Goal: Transaction & Acquisition: Purchase product/service

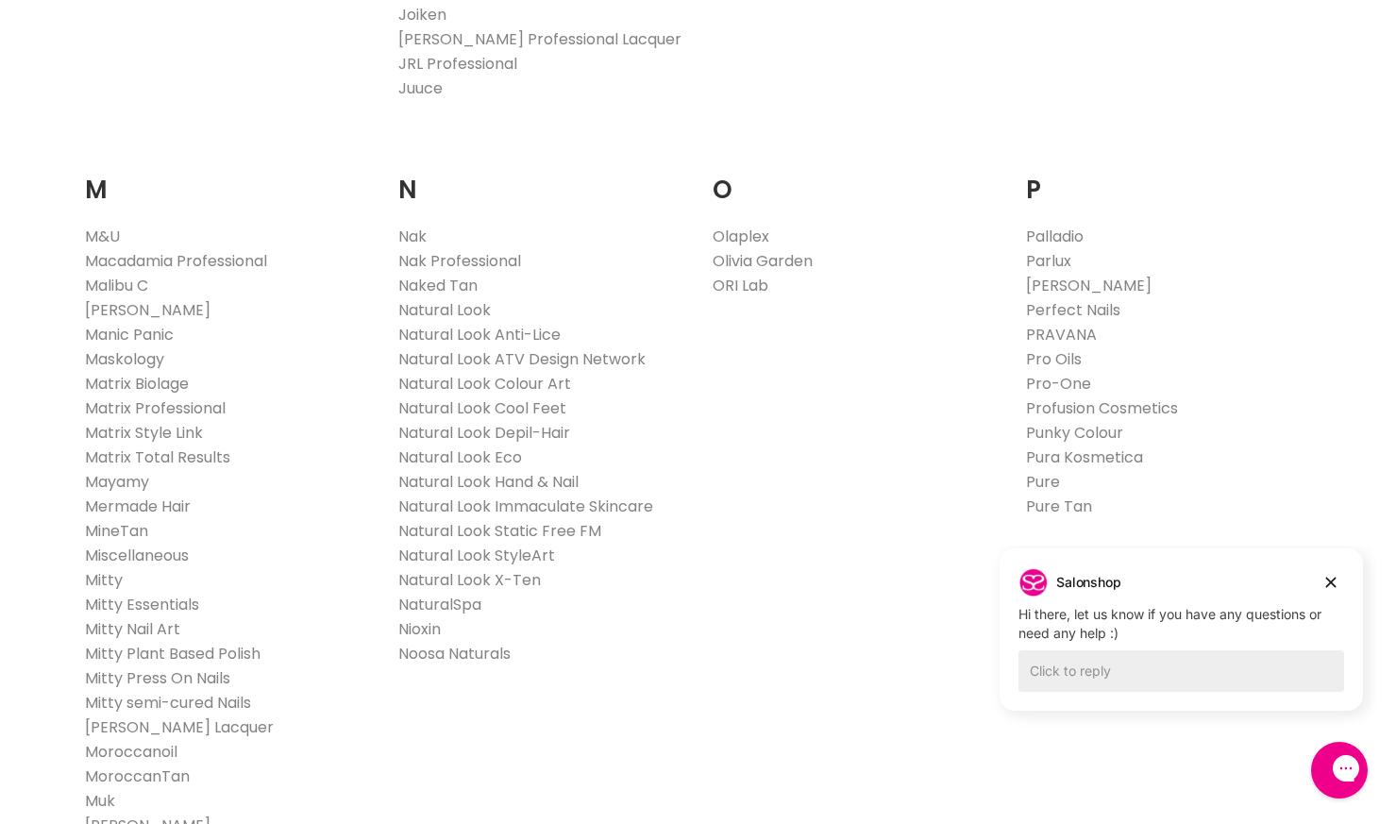
scroll to position [2170, 0]
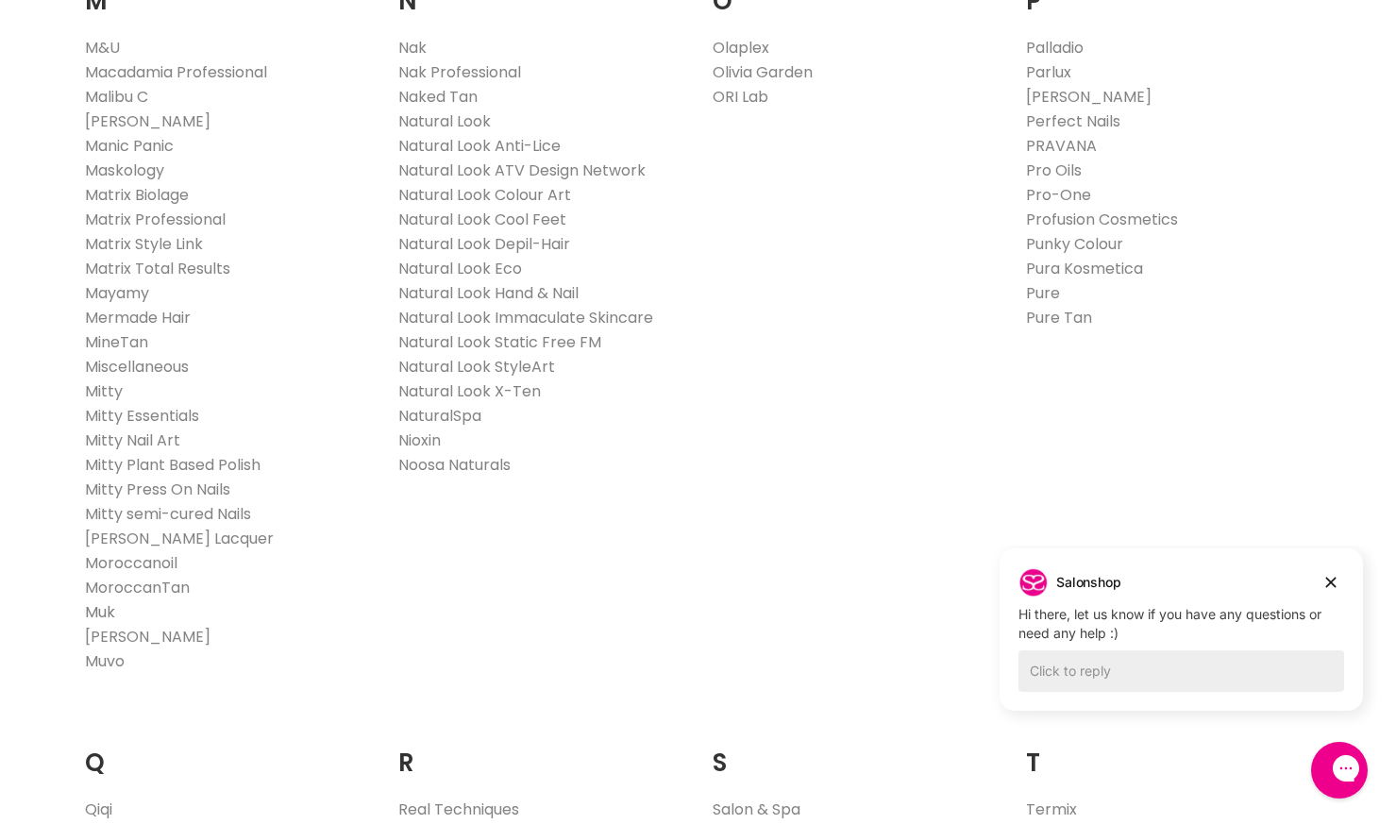
click at [104, 612] on link "Muk" at bounding box center [100, 612] width 30 height 22
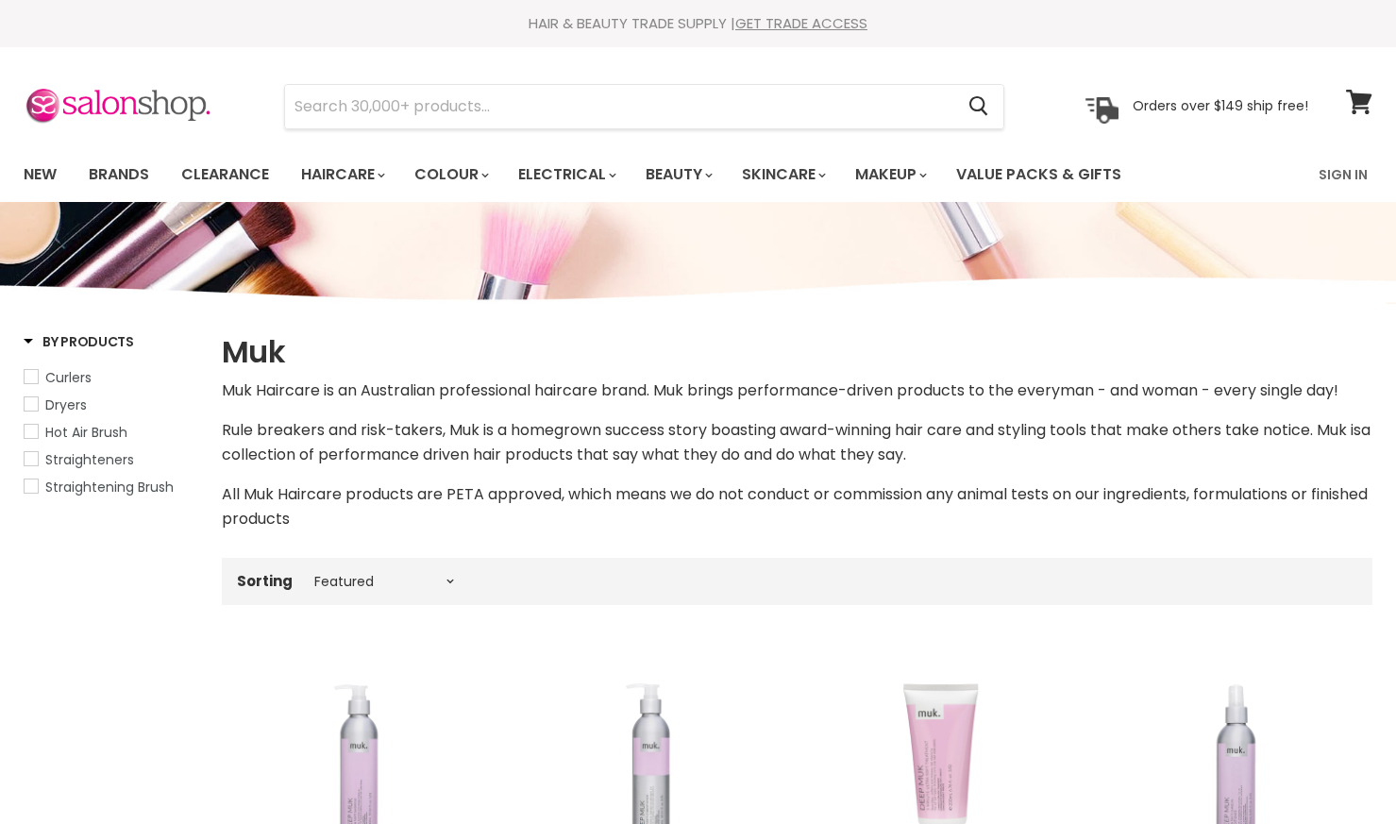
select select "manual"
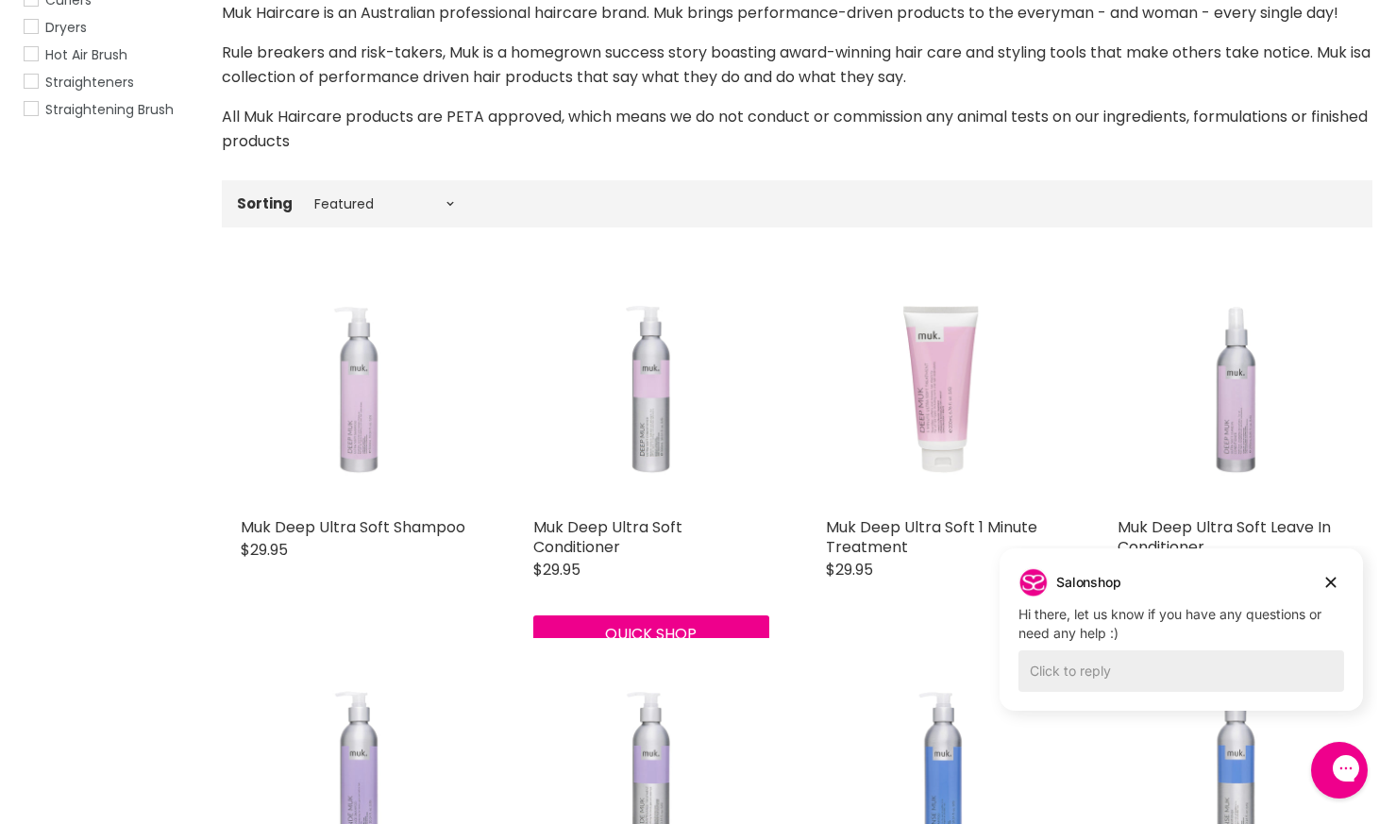
scroll to position [283, 0]
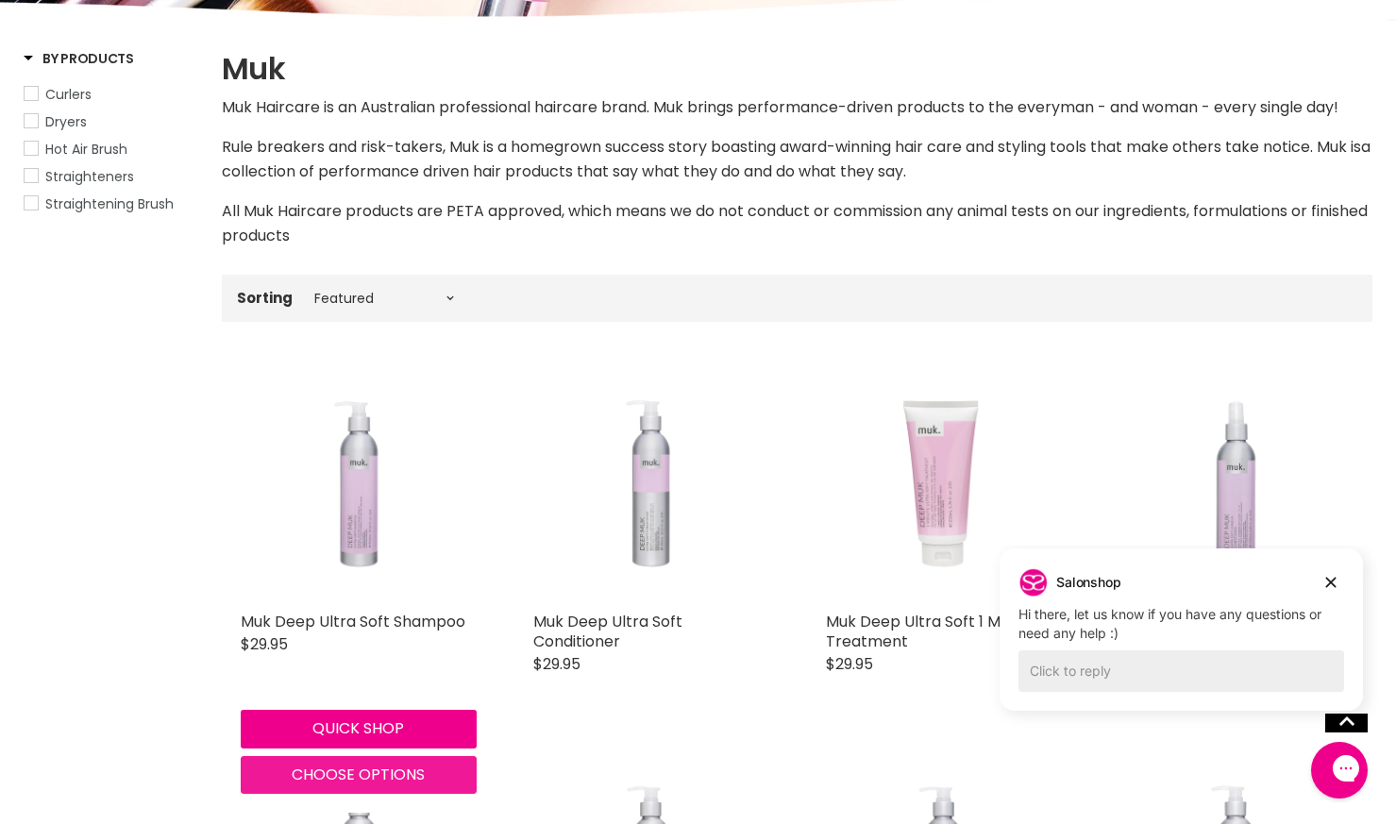
click at [336, 784] on span "Choose options" at bounding box center [358, 774] width 133 height 22
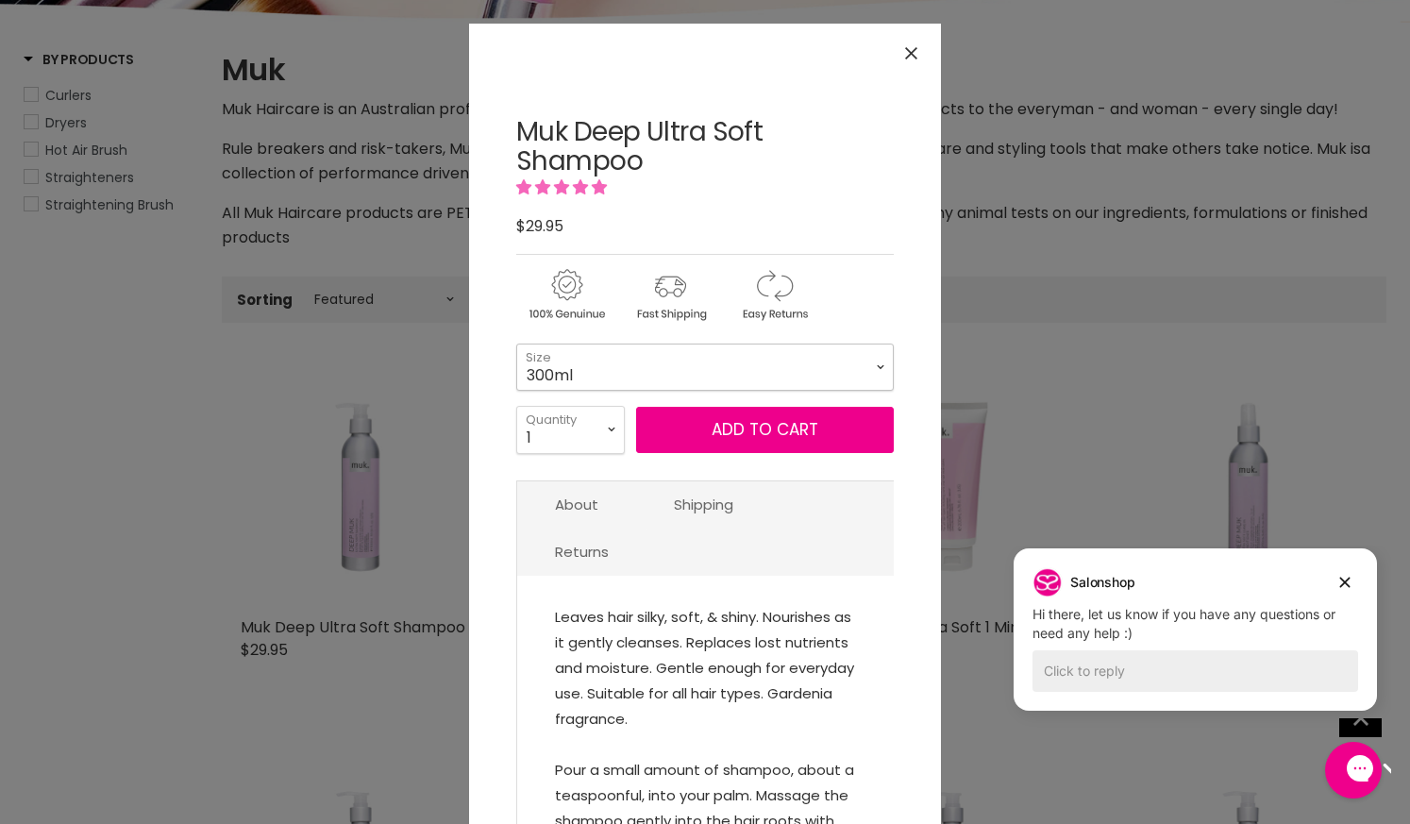
click at [874, 362] on select "300ml" at bounding box center [704, 366] width 377 height 47
click at [905, 50] on icon "Close" at bounding box center [911, 53] width 12 height 12
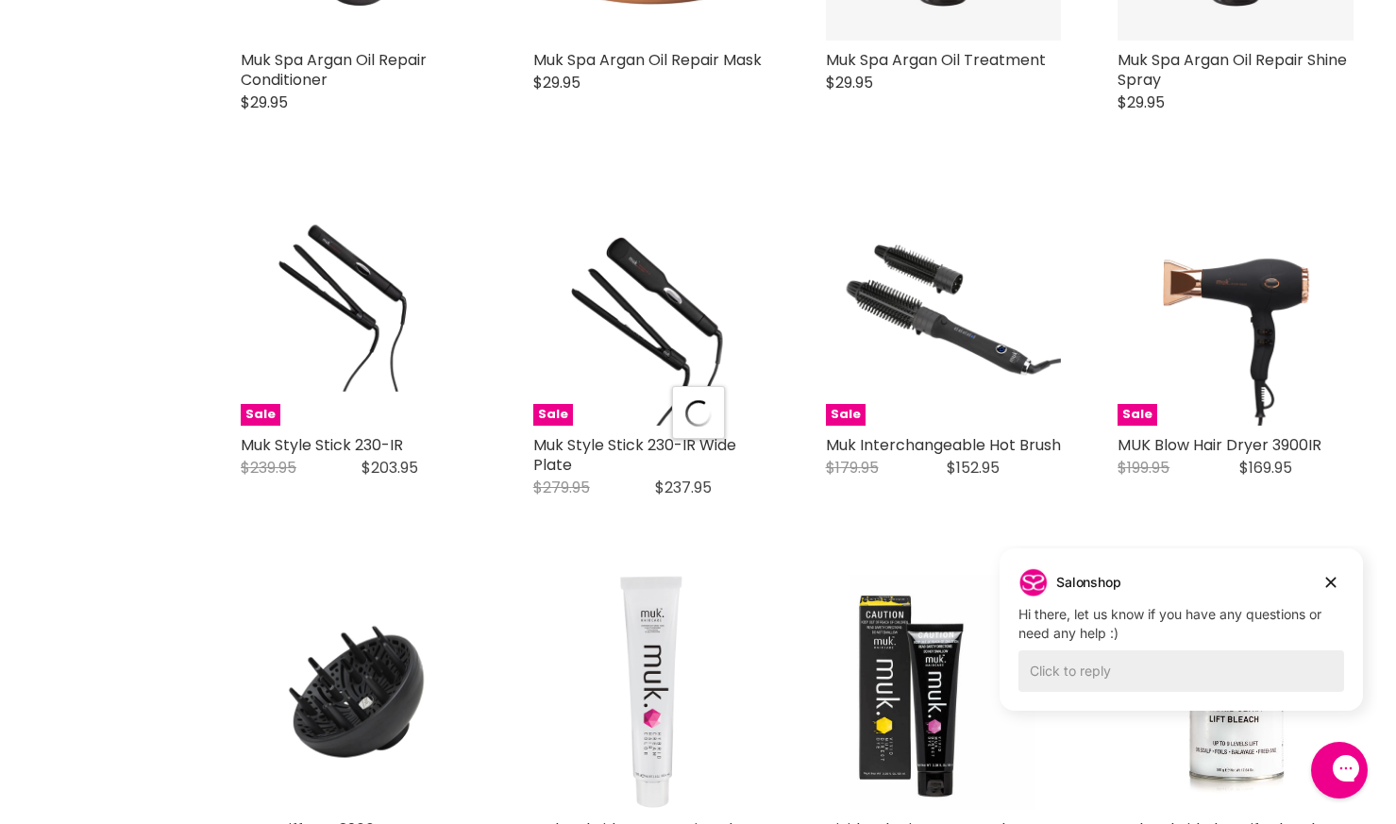
scroll to position [4529, 0]
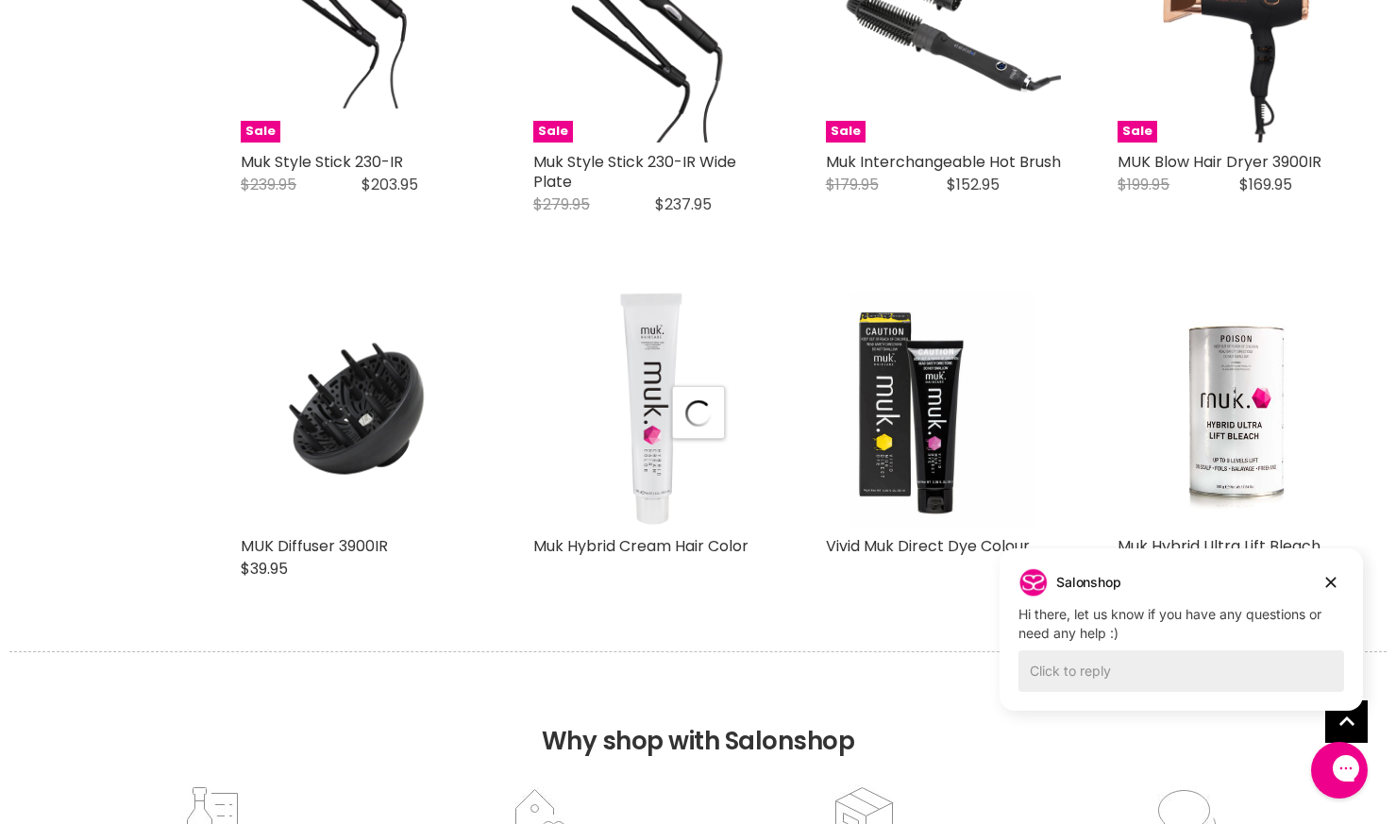
select select "manual"
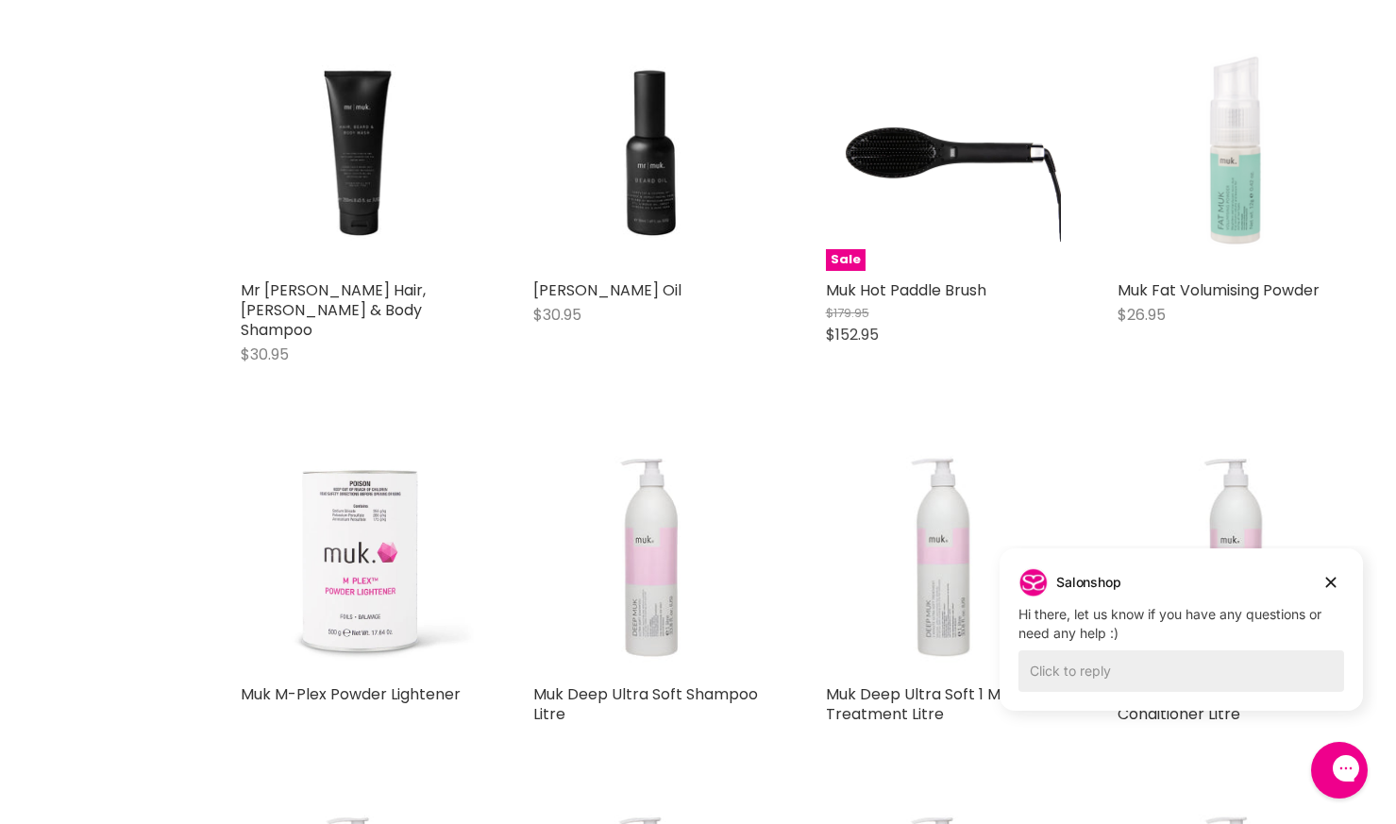
scroll to position [6700, 0]
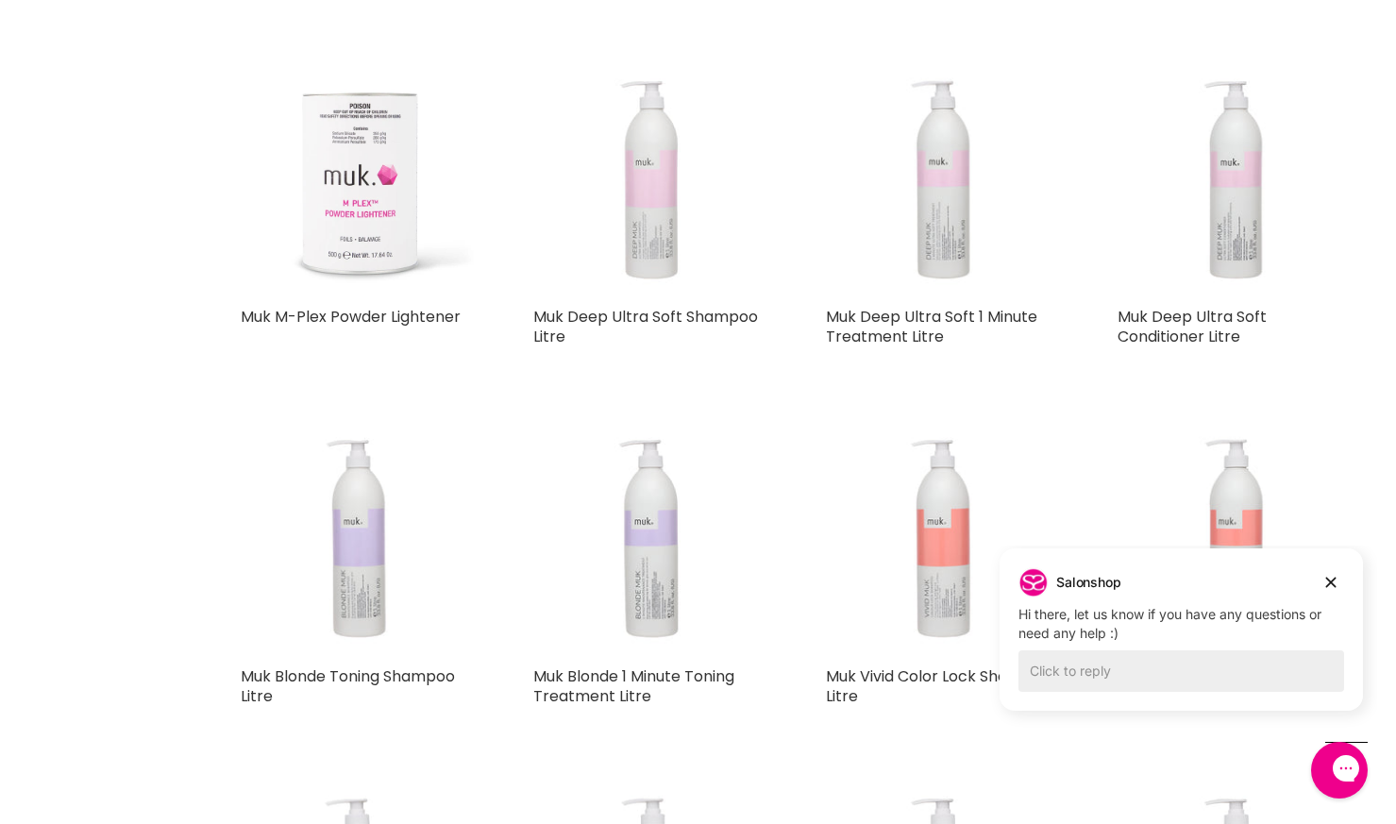
click at [654, 185] on img "Main content" at bounding box center [651, 180] width 236 height 218
